Goal: Information Seeking & Learning: Compare options

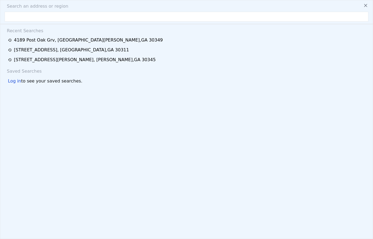
scroll to position [0, 2]
click at [104, 16] on input "text" at bounding box center [186, 17] width 363 height 10
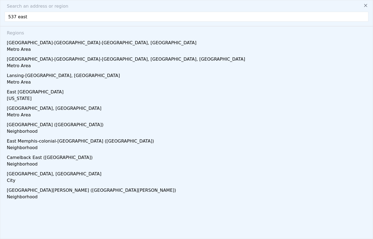
click at [58, 18] on input "537 east" at bounding box center [186, 17] width 363 height 10
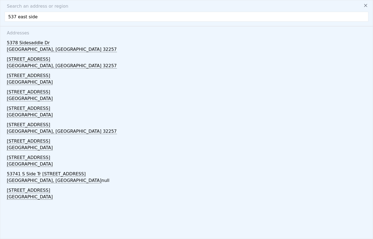
click at [74, 14] on input "537 east side" at bounding box center [186, 17] width 363 height 10
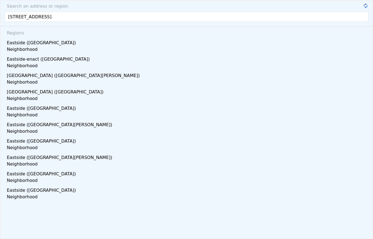
type input "[STREET_ADDRESS]"
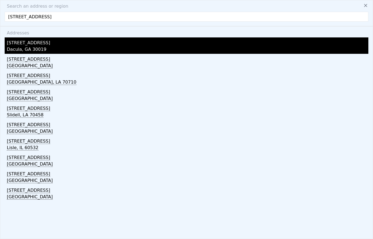
click at [18, 48] on div "Dacula, GA 30019" at bounding box center [187, 50] width 361 height 8
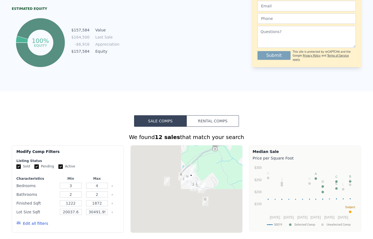
scroll to position [307, 0]
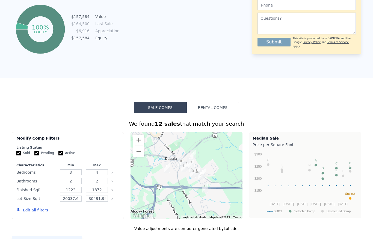
click at [224, 108] on button "Rental Comps" at bounding box center [212, 107] width 52 height 11
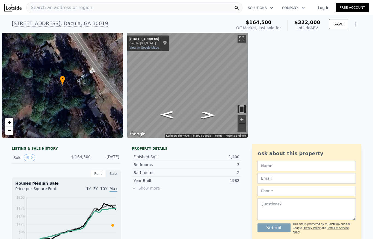
scroll to position [0, 0]
click at [173, 7] on div "Search an address or region" at bounding box center [134, 7] width 216 height 11
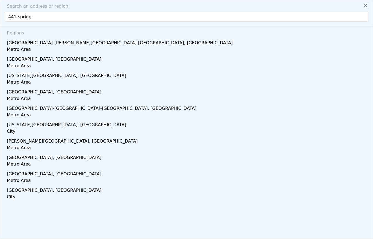
click at [93, 18] on input "441 spring" at bounding box center [186, 17] width 363 height 10
type input "441 spring head"
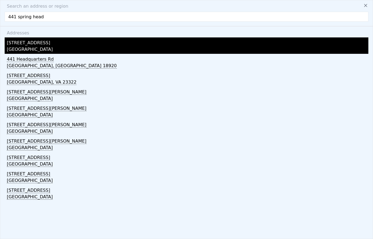
click at [20, 46] on div "[GEOGRAPHIC_DATA]" at bounding box center [187, 50] width 361 height 8
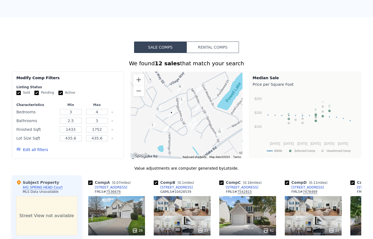
click at [222, 47] on button "Rental Comps" at bounding box center [212, 46] width 52 height 11
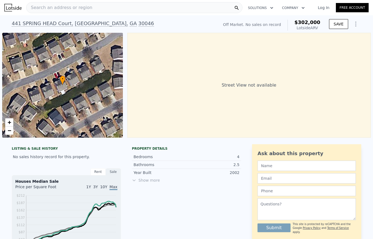
click at [158, 8] on div "Search an address or region" at bounding box center [134, 7] width 216 height 11
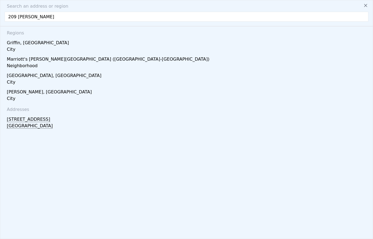
click at [101, 19] on input "209 [PERSON_NAME]" at bounding box center [186, 17] width 363 height 10
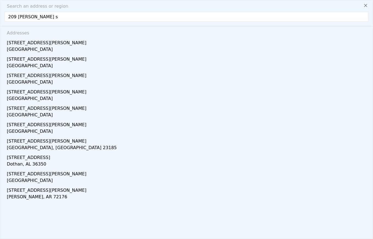
type input "[STREET_ADDRESS][PERSON_NAME]"
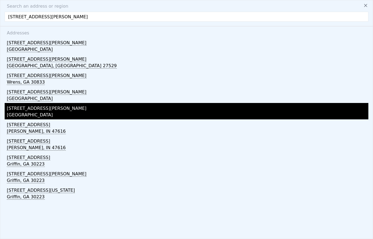
click at [14, 112] on div "[GEOGRAPHIC_DATA]" at bounding box center [187, 116] width 361 height 8
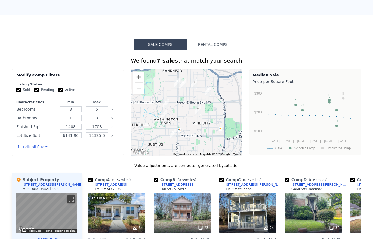
click at [220, 44] on button "Rental Comps" at bounding box center [212, 44] width 52 height 11
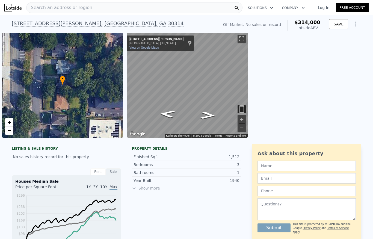
click at [174, 11] on div "Search an address or region" at bounding box center [134, 7] width 216 height 11
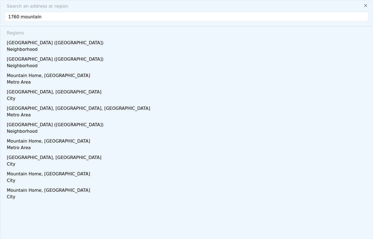
click at [126, 17] on input "1760 mountain" at bounding box center [186, 17] width 363 height 10
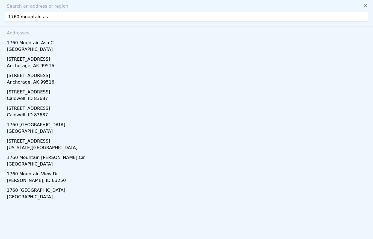
type input "1760 mountain ash"
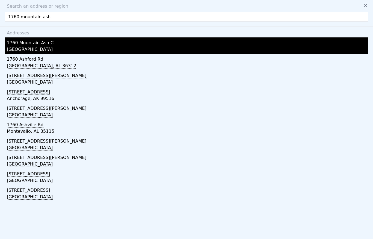
click at [16, 44] on div "1760 Mountain Ash Ct" at bounding box center [187, 41] width 361 height 9
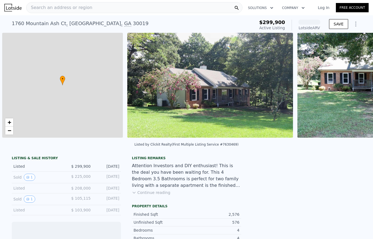
scroll to position [0, 2]
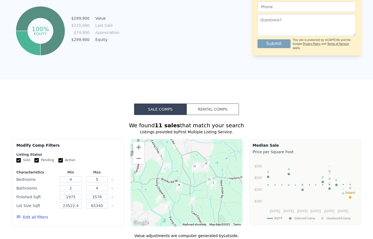
click at [218, 109] on button "Rental Comps" at bounding box center [212, 108] width 52 height 11
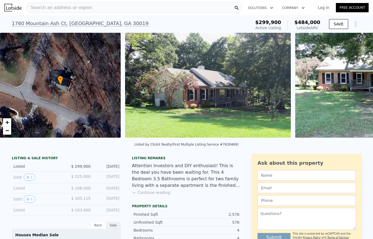
scroll to position [0, 0]
